Goal: Information Seeking & Learning: Learn about a topic

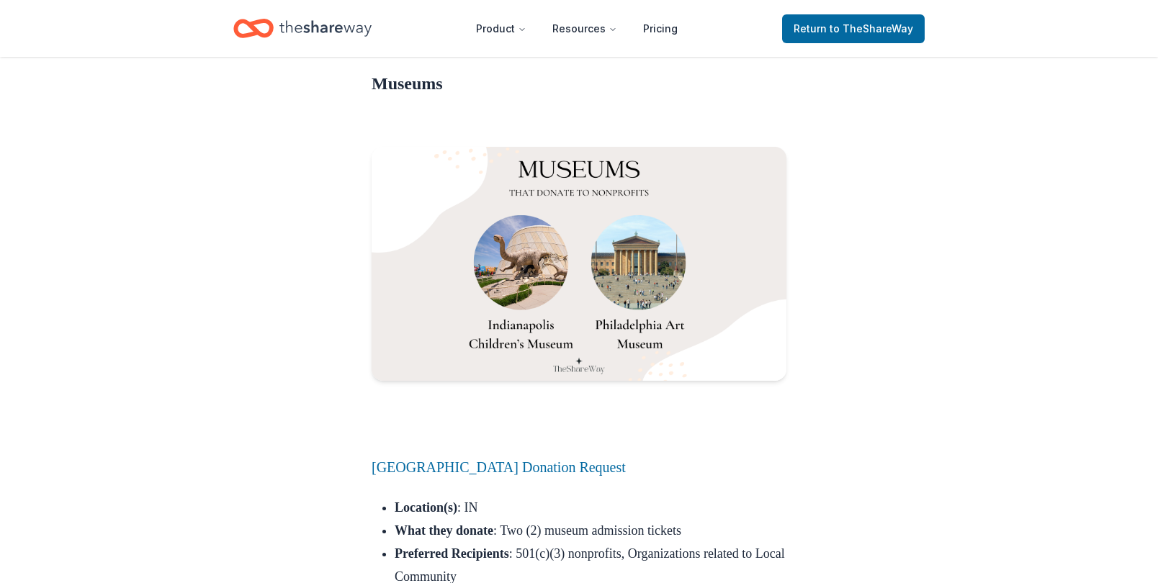
scroll to position [15995, 0]
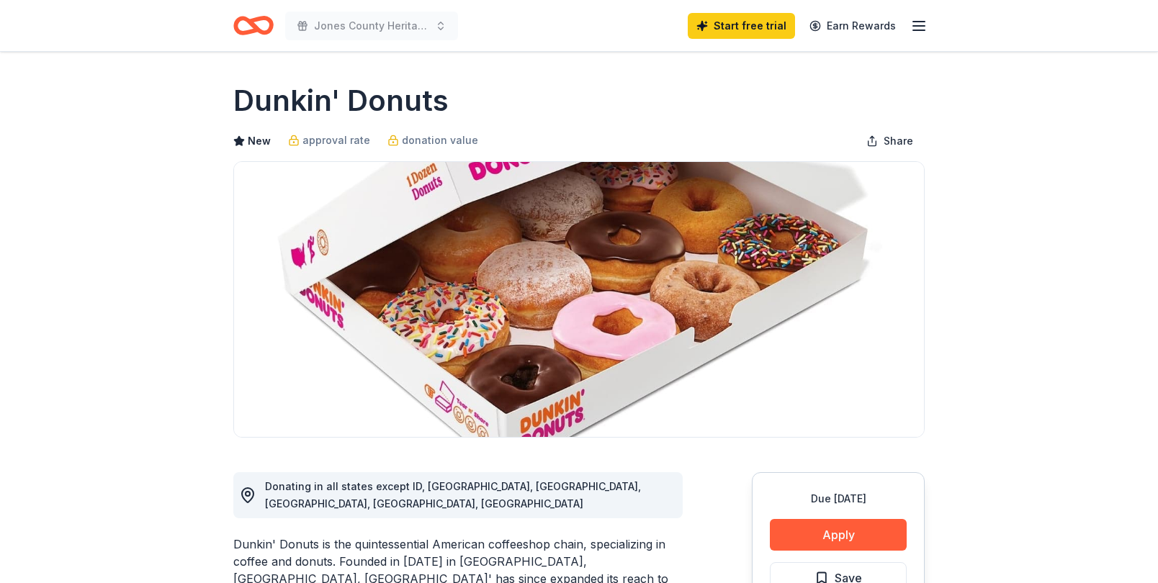
scroll to position [87, 0]
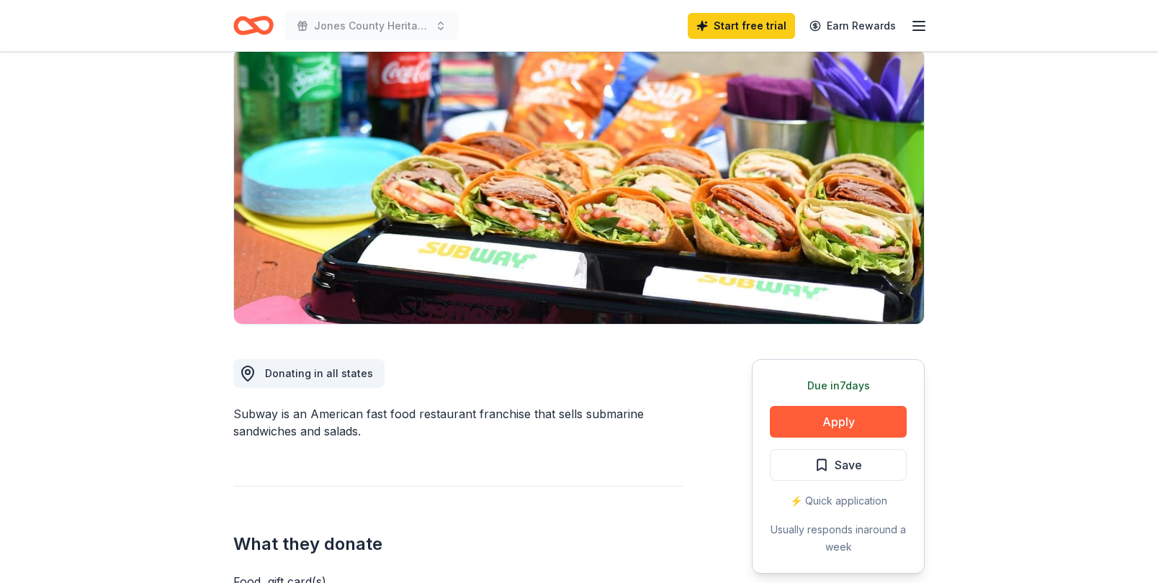
scroll to position [160, 0]
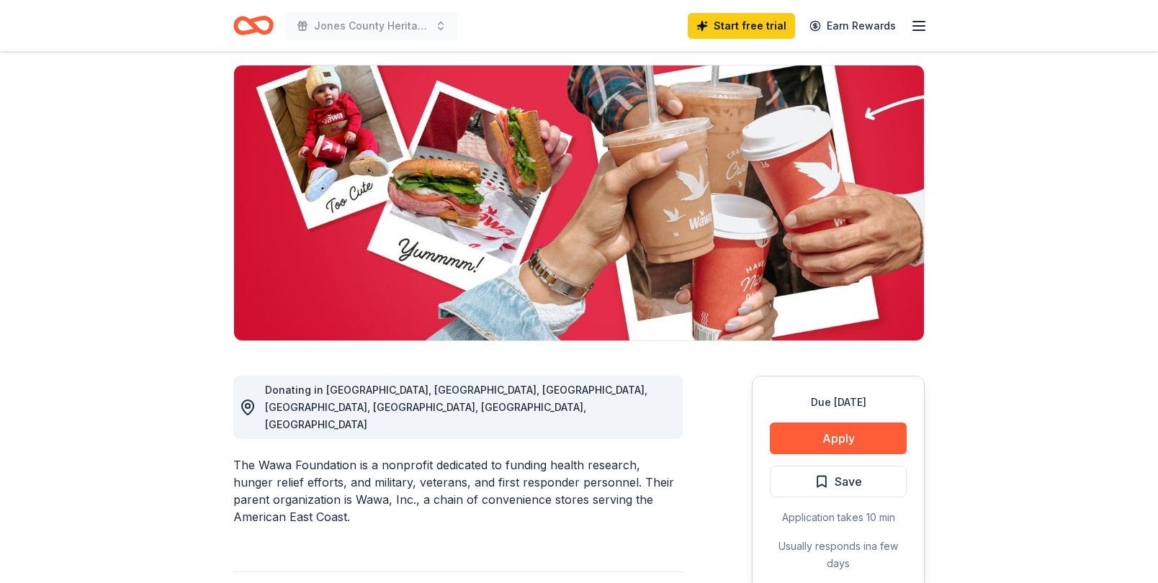
scroll to position [253, 0]
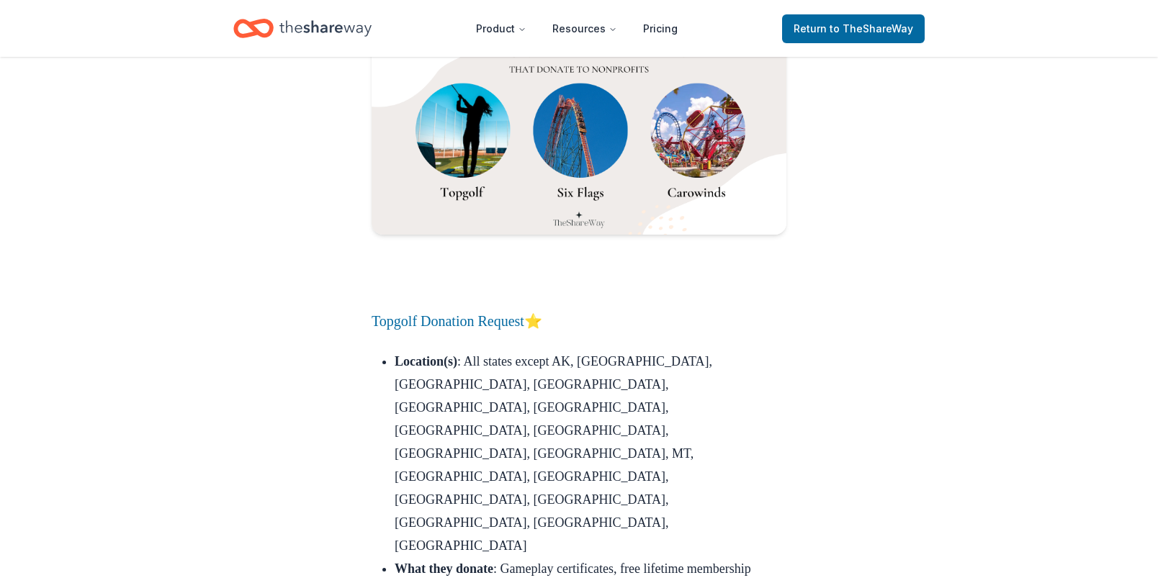
scroll to position [17042, 0]
